Goal: Register for event/course

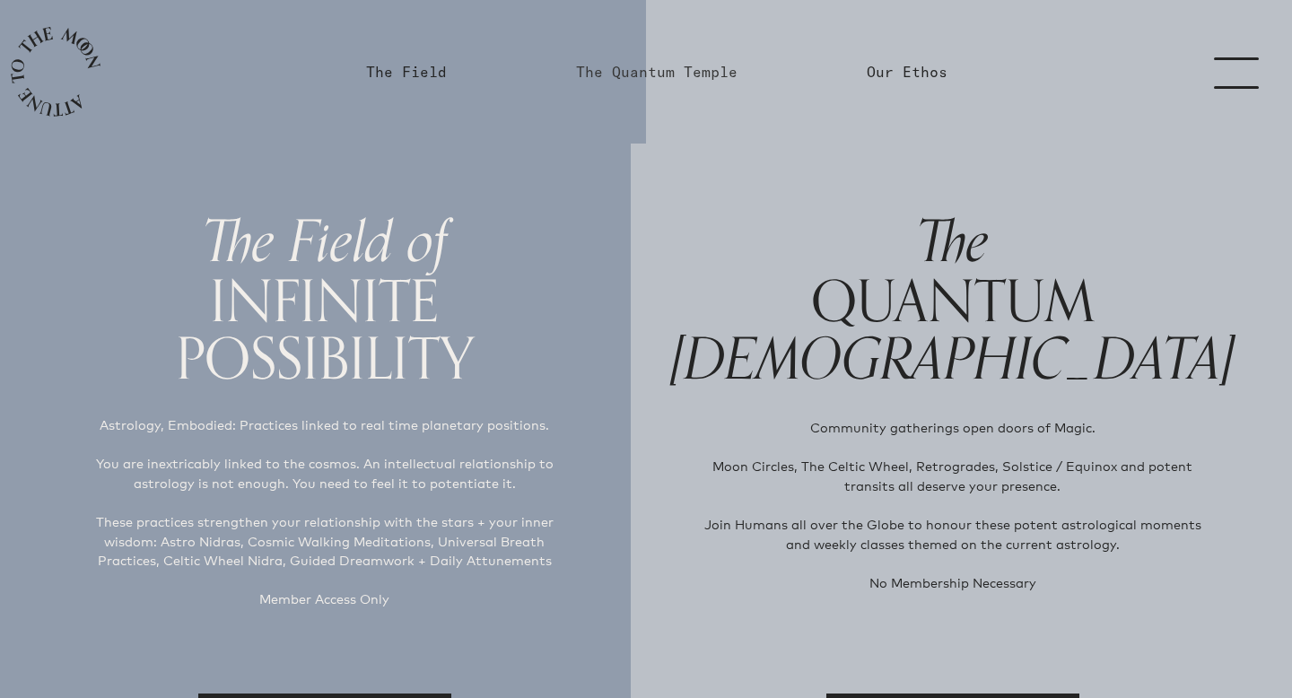
click at [644, 74] on link "The Quantum Temple" at bounding box center [657, 72] width 162 height 22
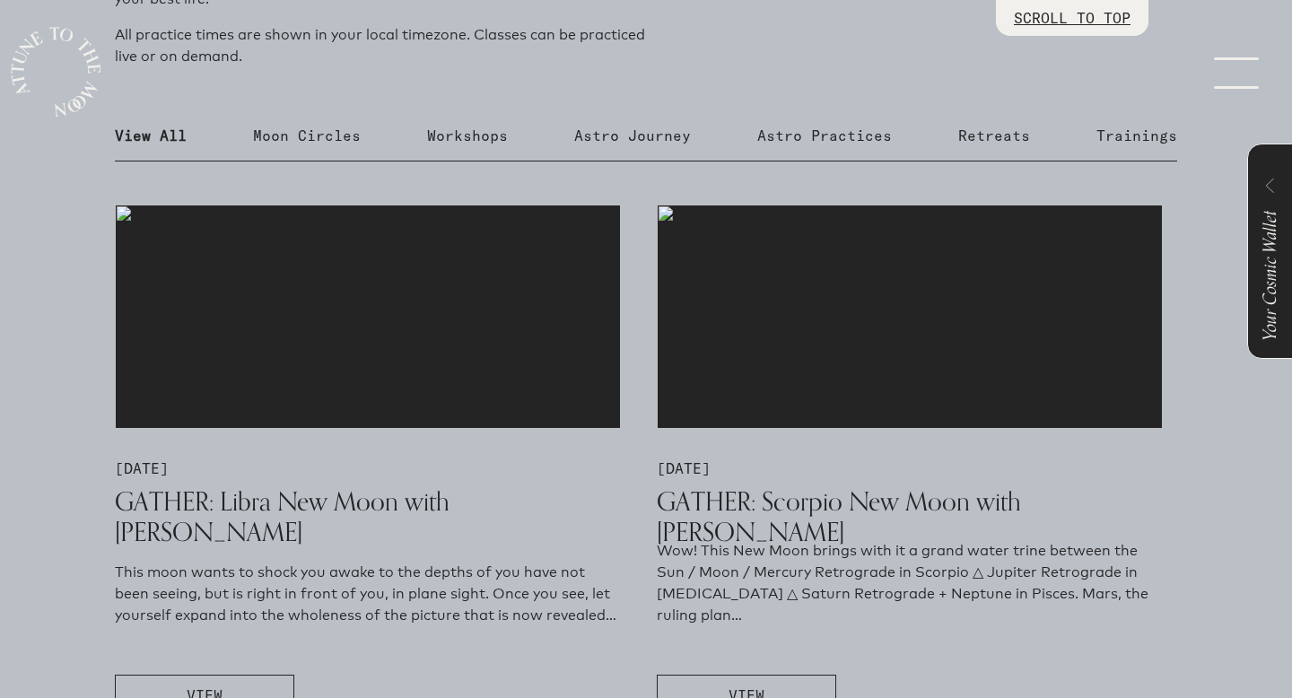
scroll to position [877, 0]
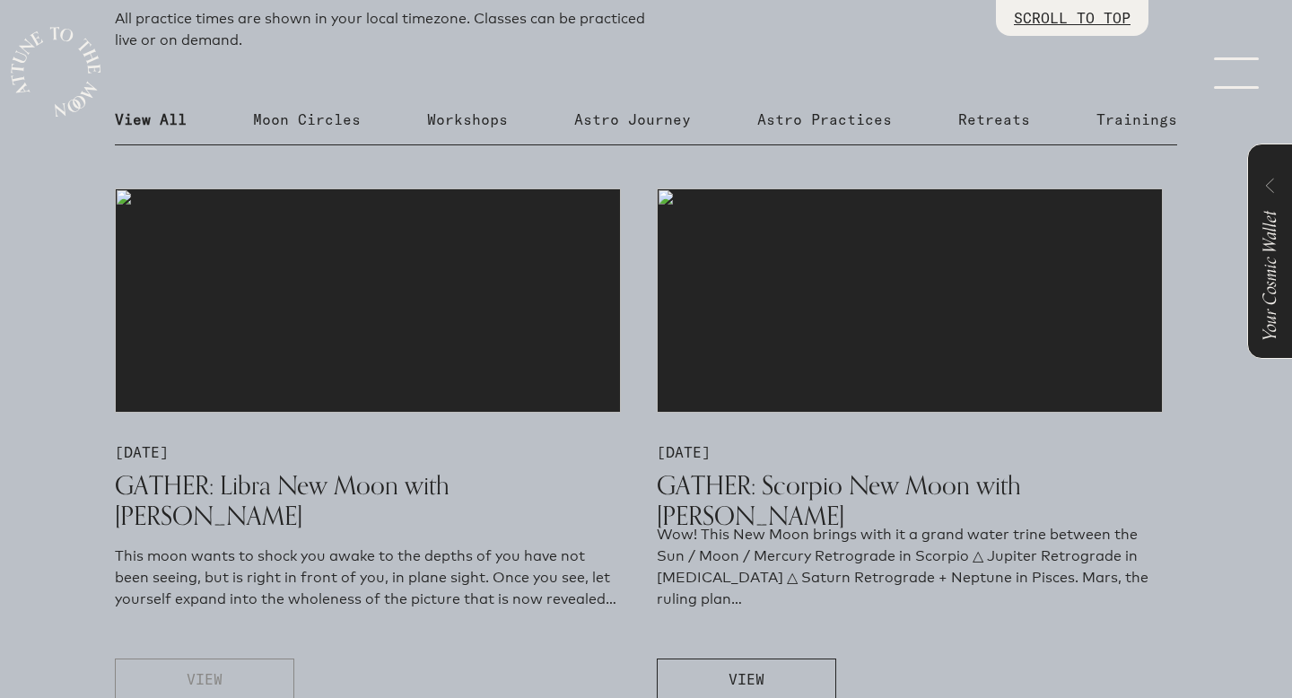
click at [216, 670] on span "VIEW" at bounding box center [205, 680] width 36 height 22
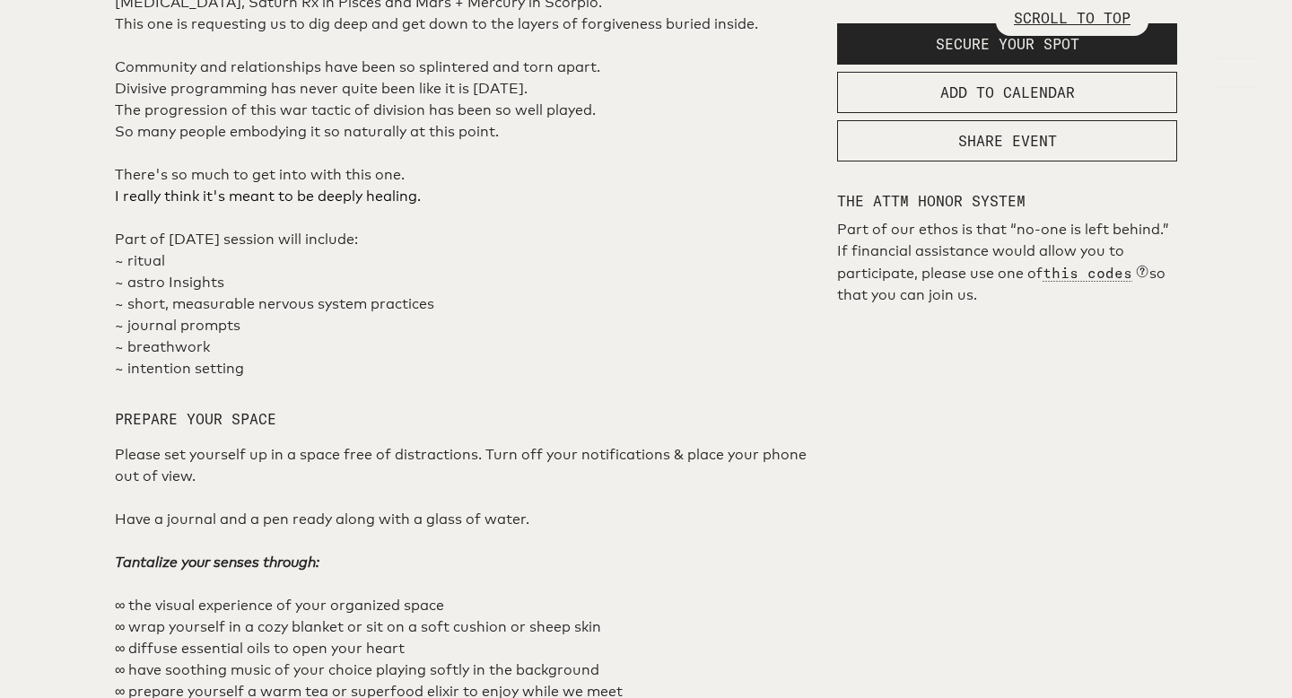
scroll to position [1011, 0]
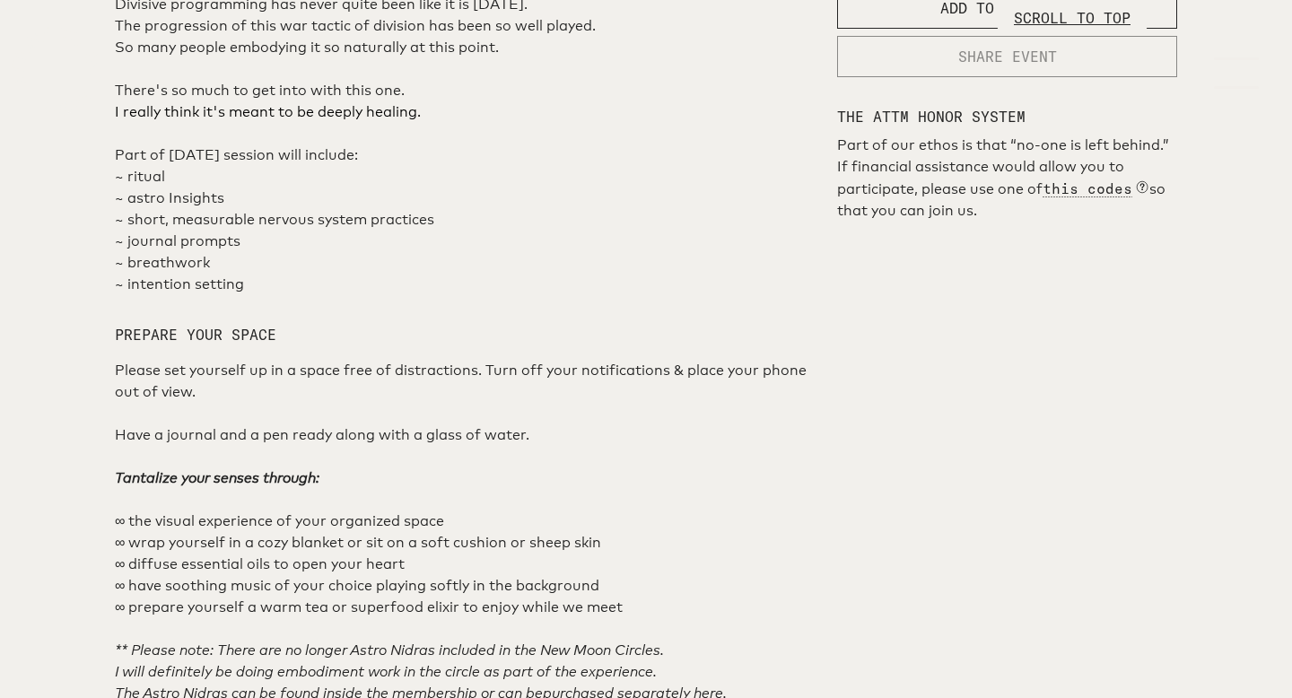
click at [986, 67] on span "SHARE EVENT" at bounding box center [1008, 57] width 99 height 22
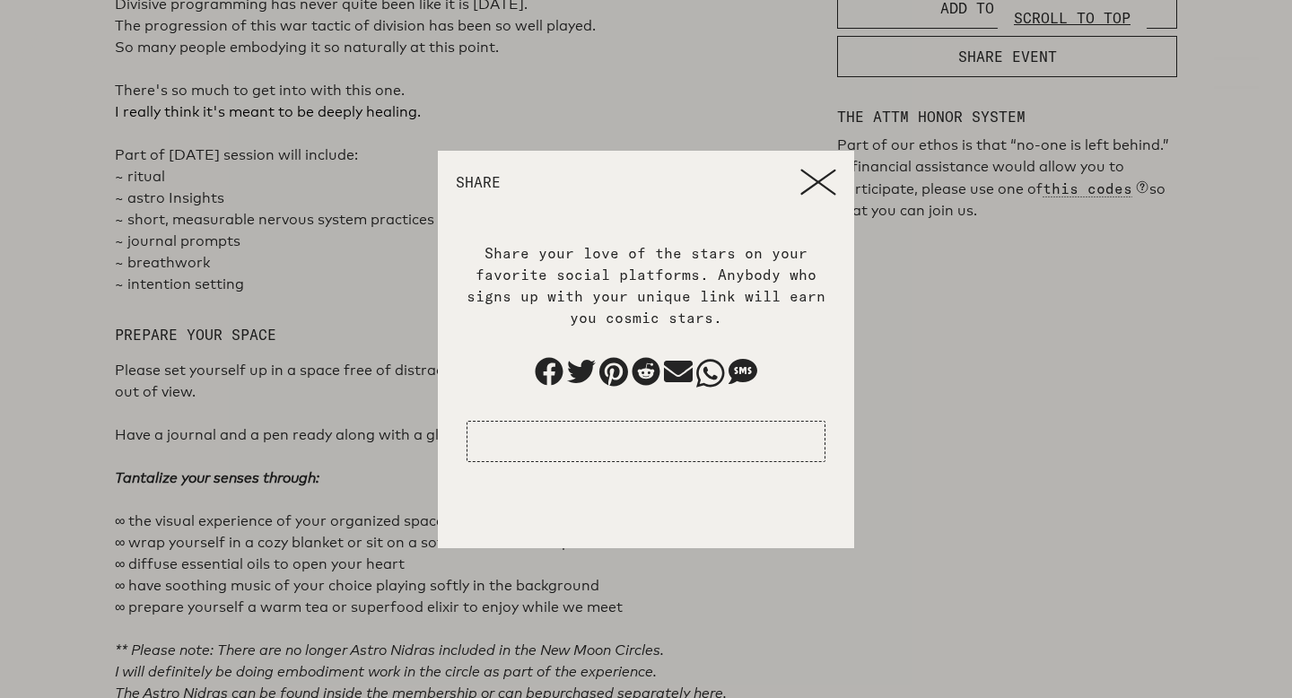
click at [810, 191] on icon at bounding box center [819, 182] width 36 height 27
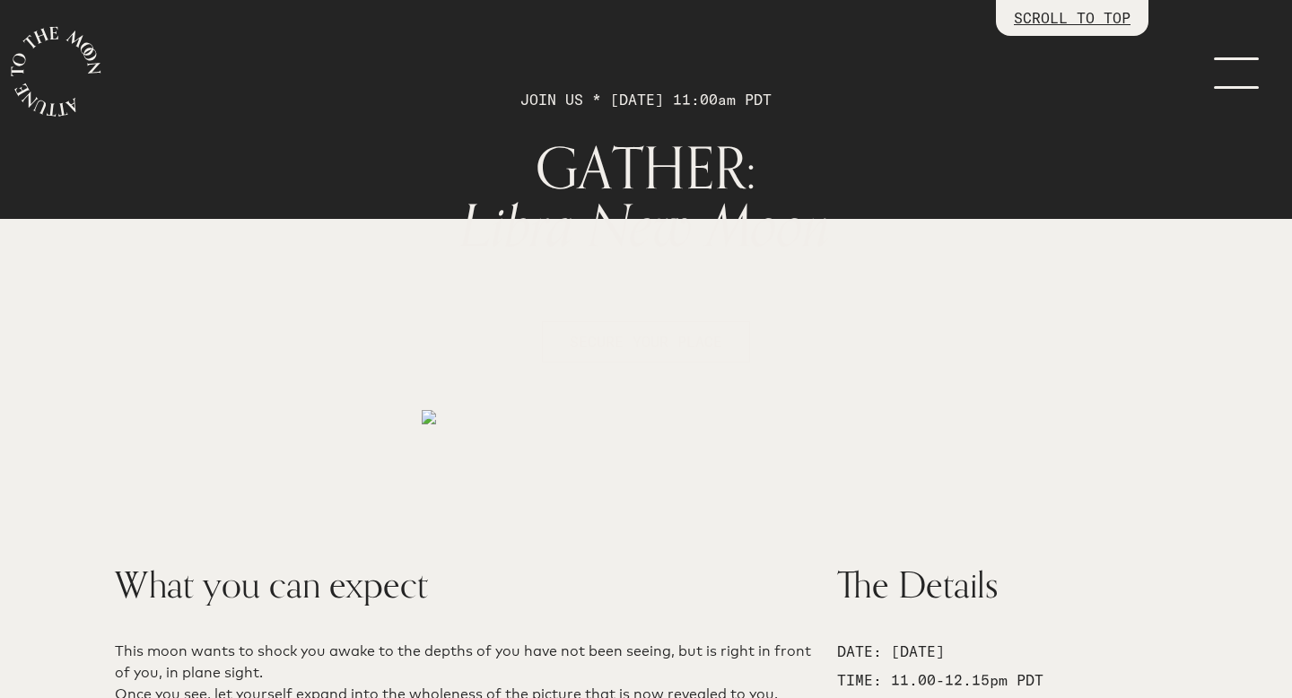
scroll to position [0, 0]
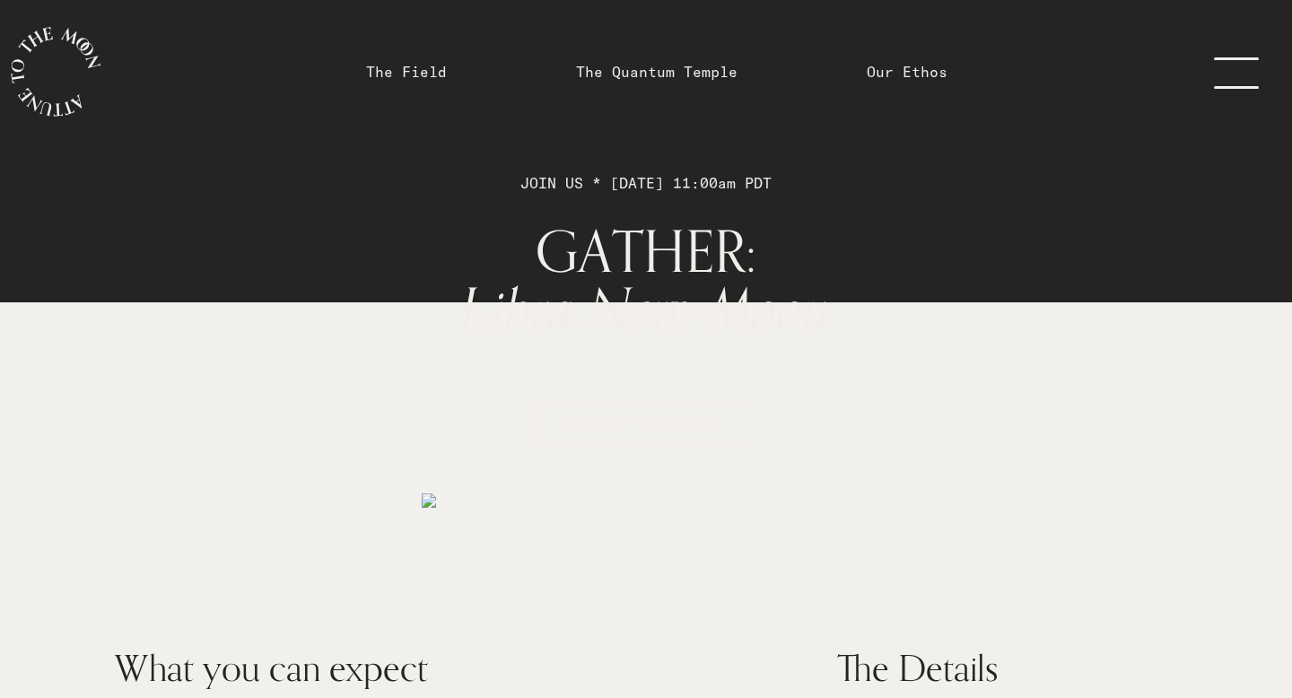
click at [1234, 76] on link "menu" at bounding box center [1248, 72] width 90 height 144
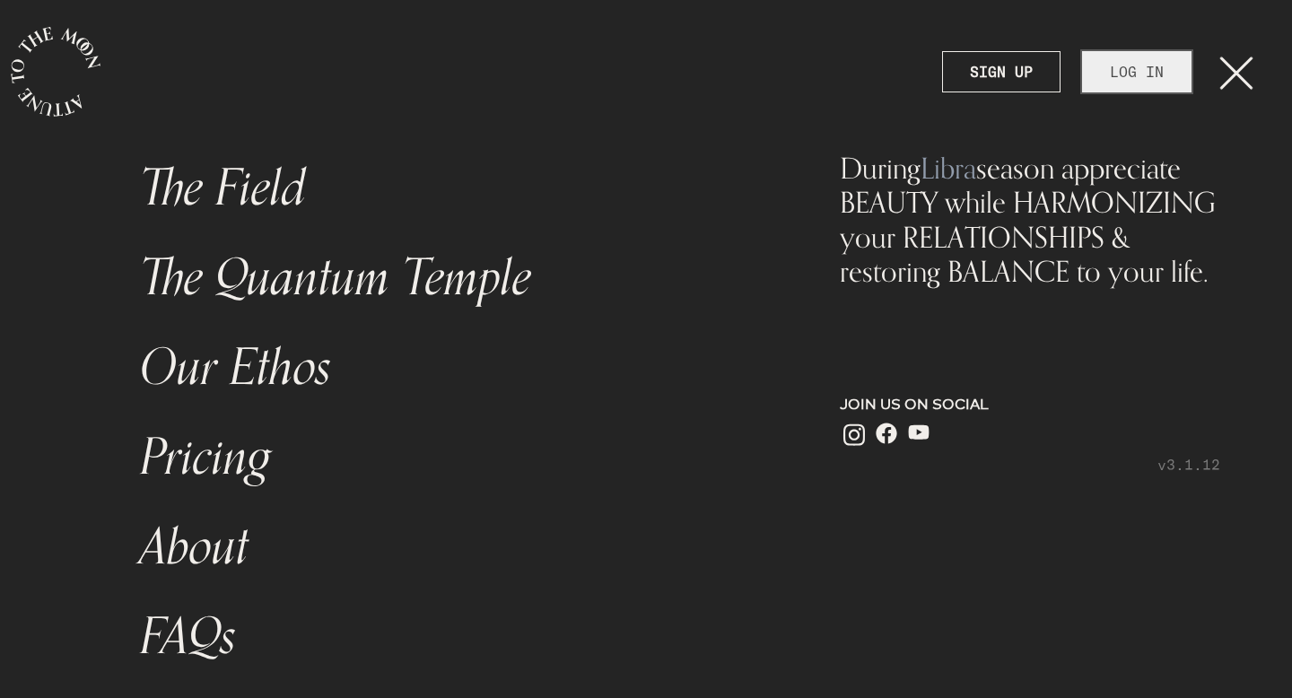
click at [1151, 78] on link "LOG IN" at bounding box center [1137, 71] width 110 height 41
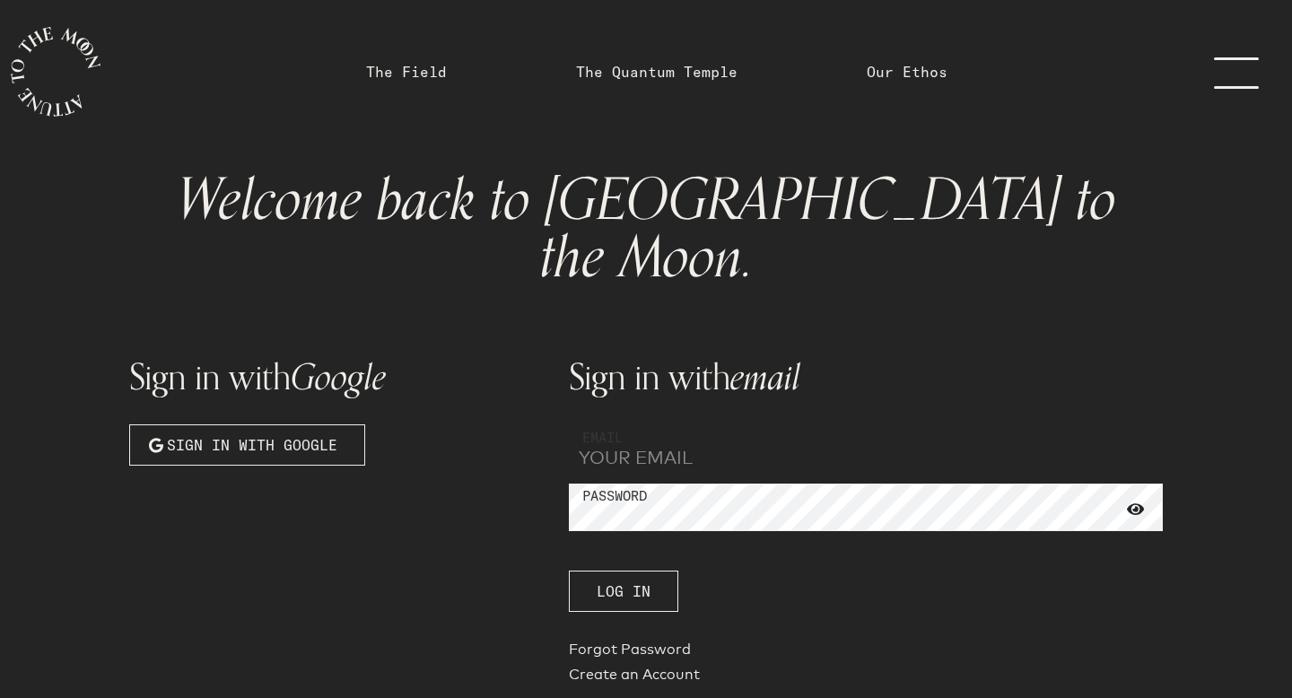
type input "[PERSON_NAME][EMAIL_ADDRESS][PERSON_NAME][DOMAIN_NAME]"
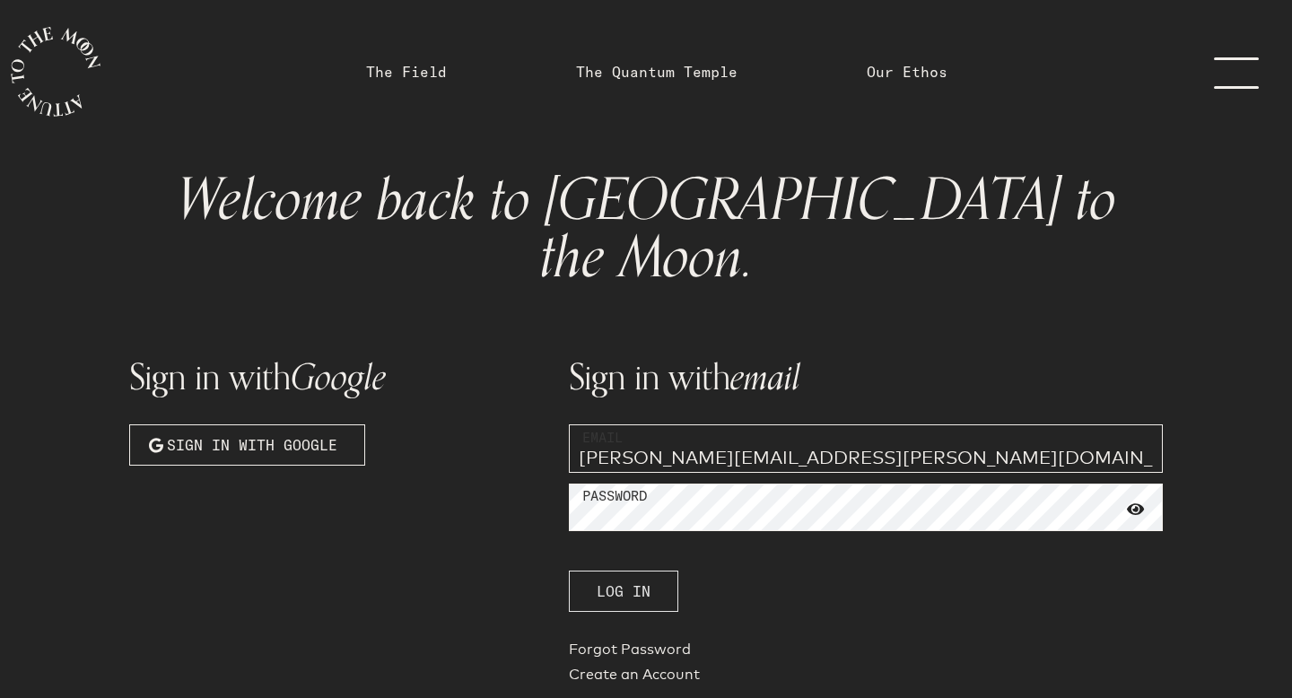
click at [611, 581] on span "Log In" at bounding box center [624, 592] width 54 height 22
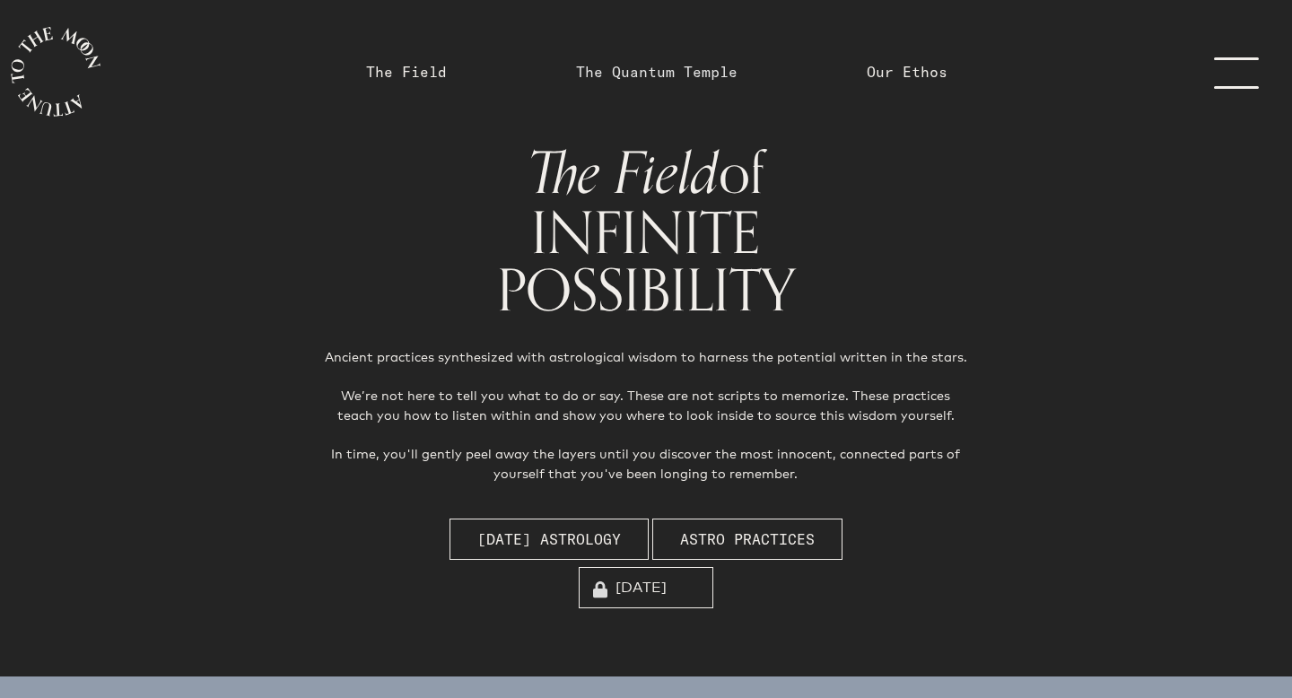
click at [619, 68] on link "The Quantum Temple" at bounding box center [657, 72] width 162 height 22
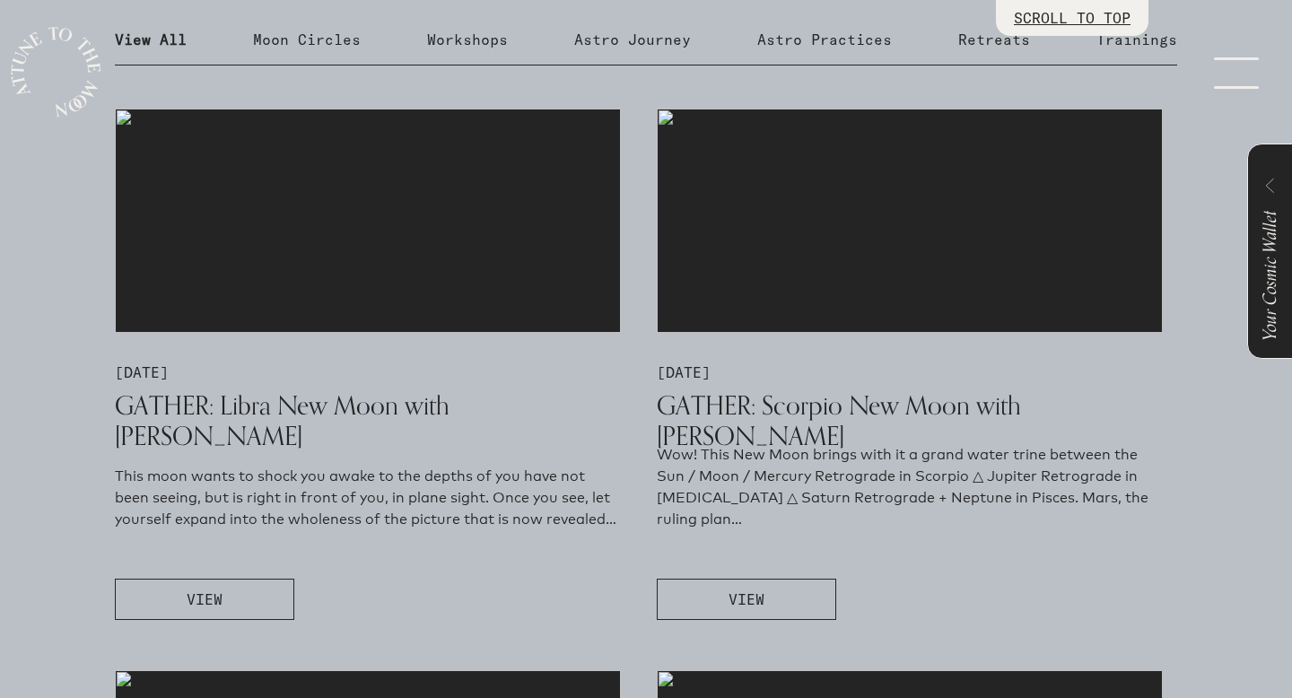
scroll to position [988, 0]
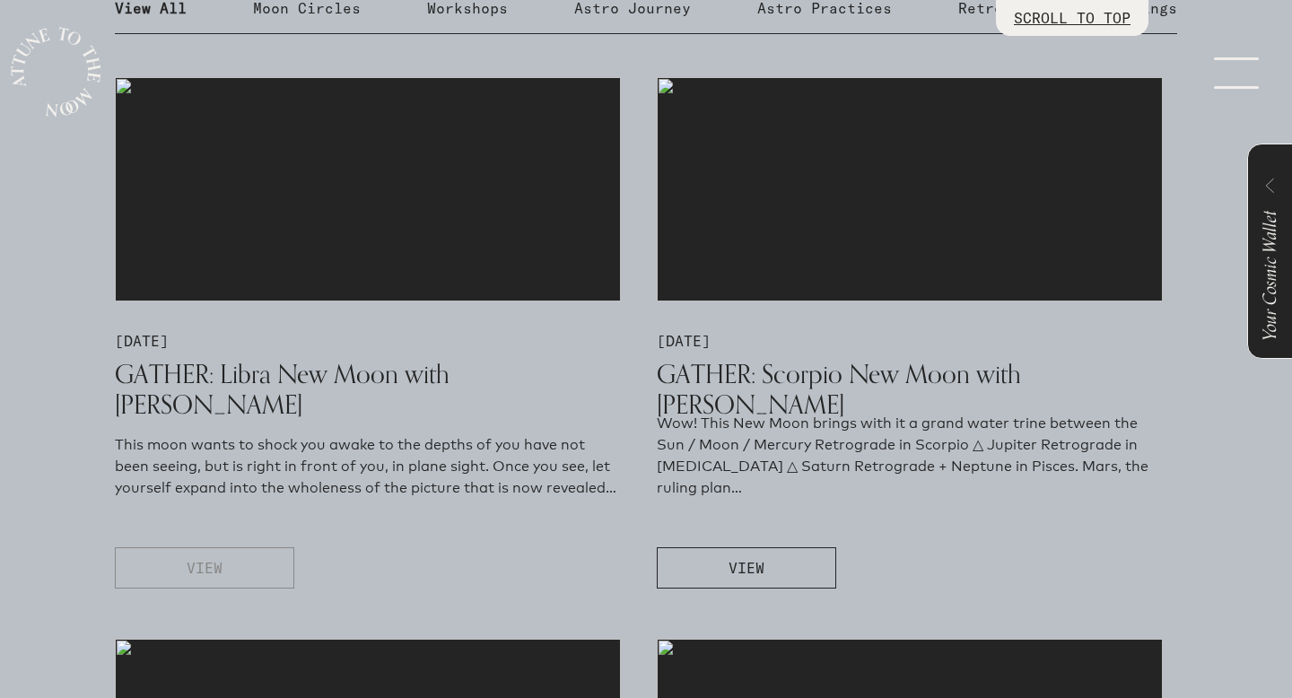
click at [200, 563] on span "VIEW" at bounding box center [205, 568] width 36 height 22
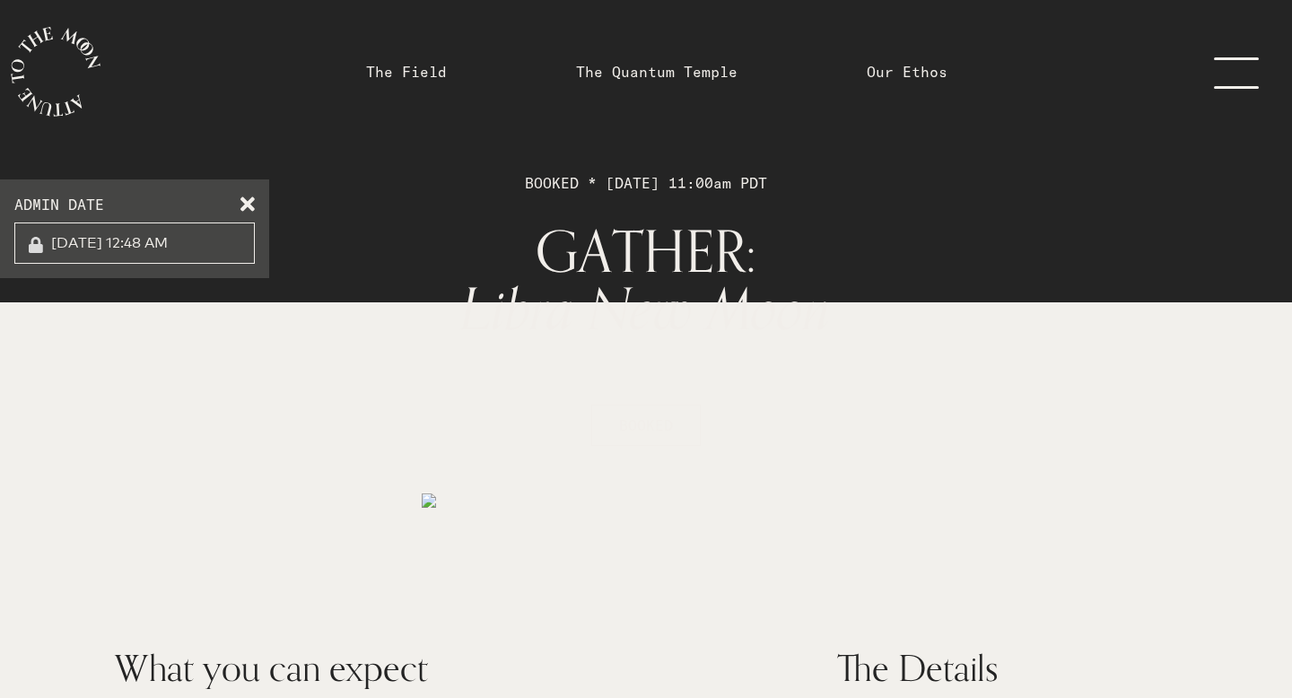
click at [243, 209] on label "ADMIN DATE" at bounding box center [134, 205] width 241 height 22
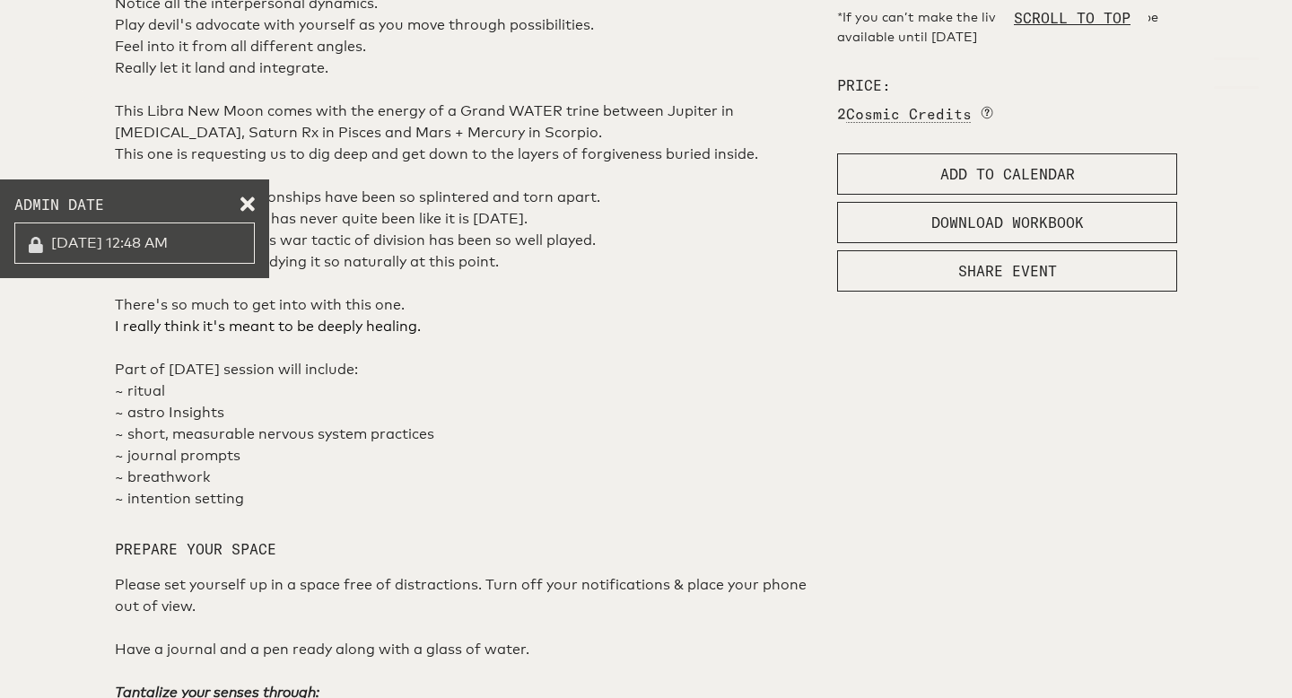
scroll to position [865, 0]
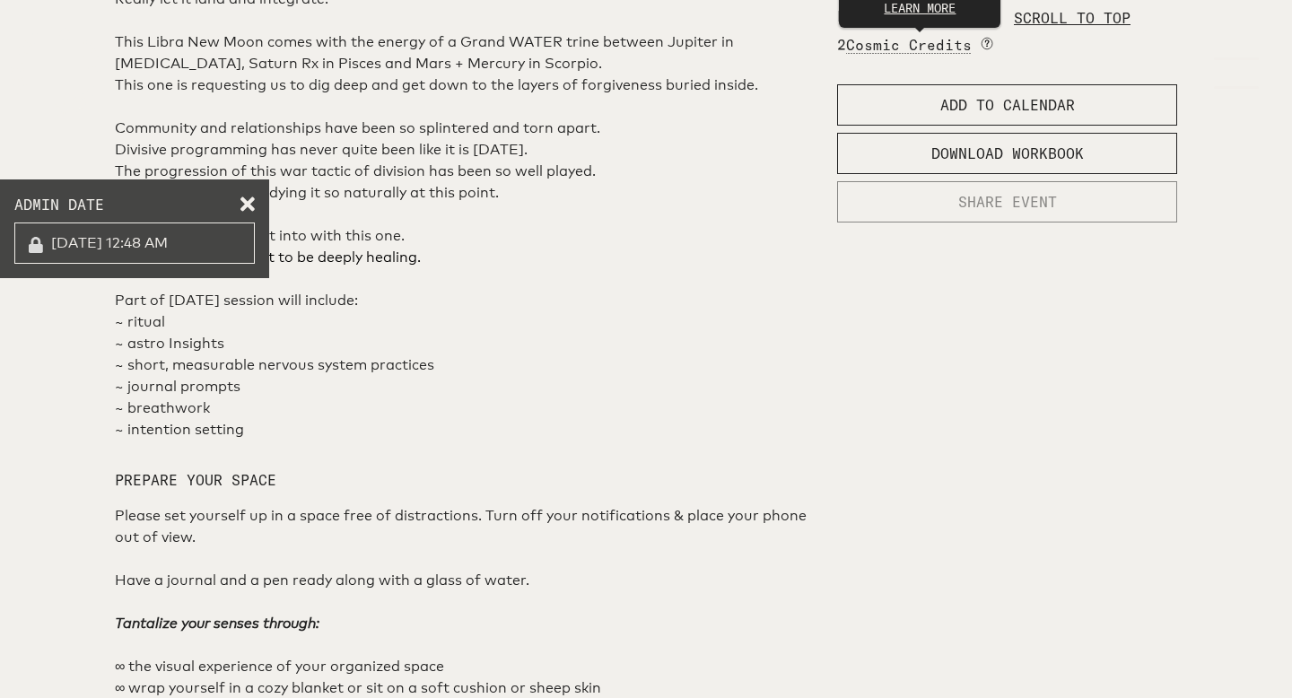
click at [976, 213] on span "SHARE EVENT" at bounding box center [1008, 202] width 99 height 22
